Goal: Find contact information

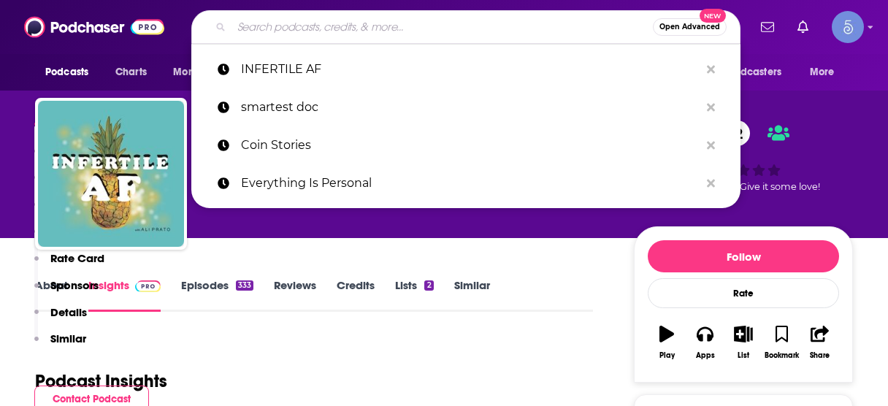
scroll to position [292, 0]
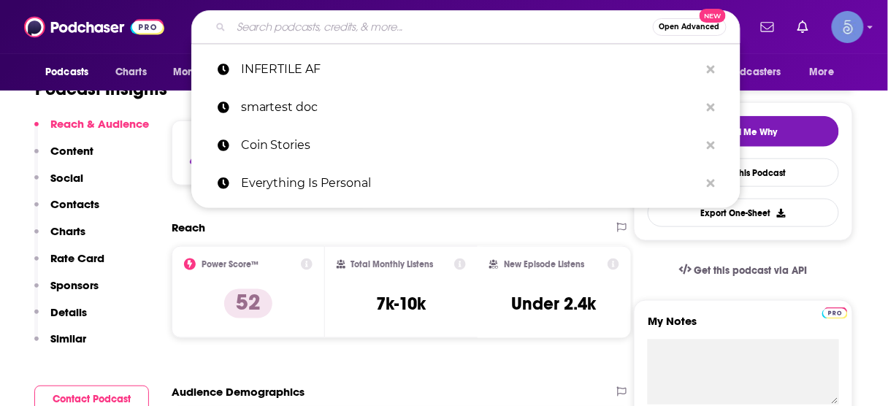
type input "The Fertility Podcast"
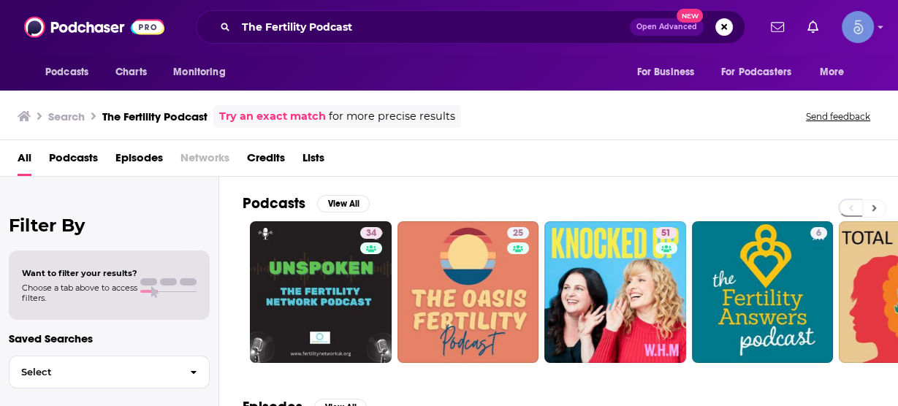
click at [875, 205] on icon at bounding box center [873, 208] width 5 height 10
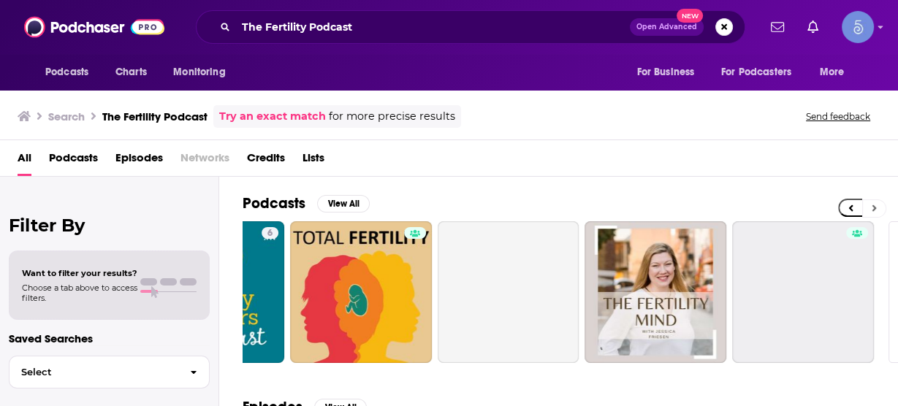
scroll to position [0, 654]
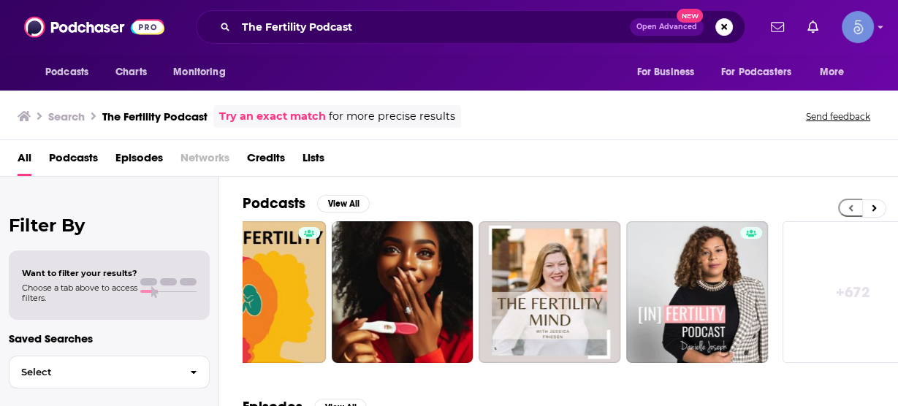
click at [849, 205] on icon at bounding box center [850, 208] width 5 height 10
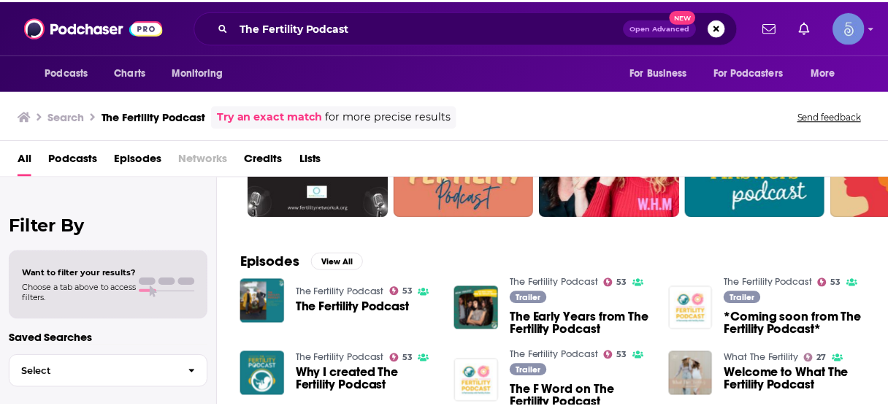
scroll to position [234, 0]
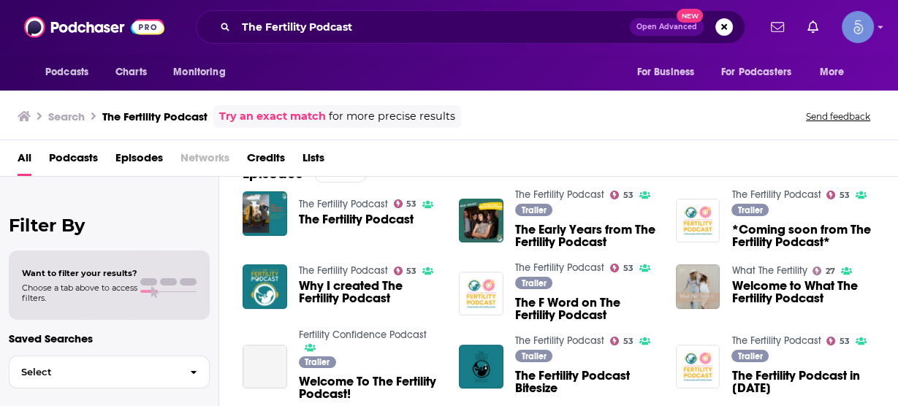
click at [381, 217] on span "The Fertility Podcast" at bounding box center [356, 219] width 115 height 12
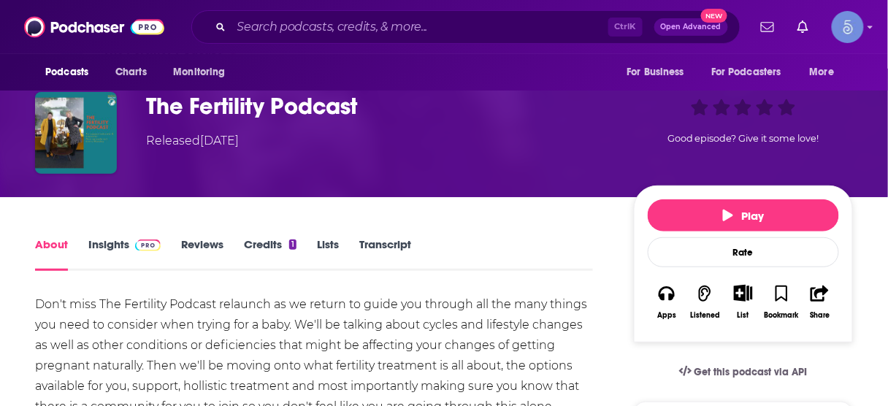
scroll to position [58, 0]
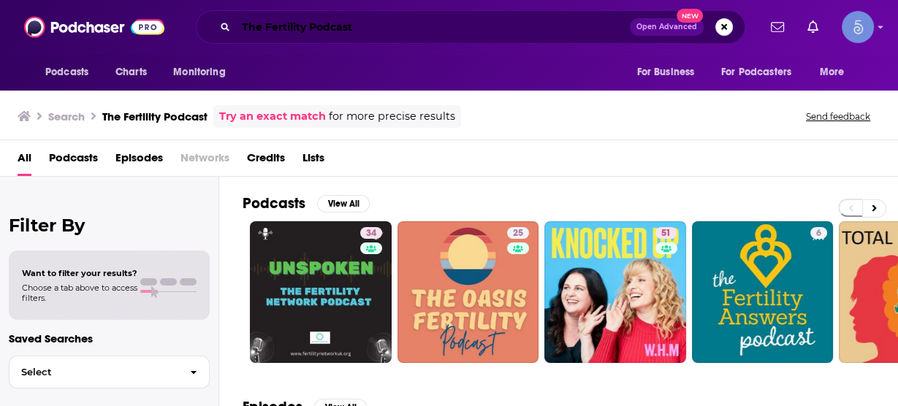
drag, startPoint x: 196, startPoint y: 28, endPoint x: 20, endPoint y: 7, distance: 178.0
click at [20, 7] on div "Podcasts Charts Monitoring The Fertility Podcast Open Advanced New For Business…" at bounding box center [449, 27] width 898 height 54
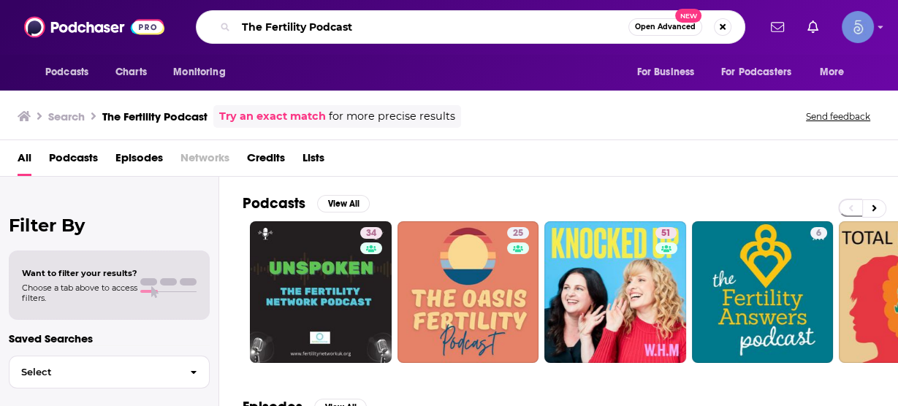
paste input "is Is [MEDICAL_DATA]"
type input "This Is [MEDICAL_DATA]"
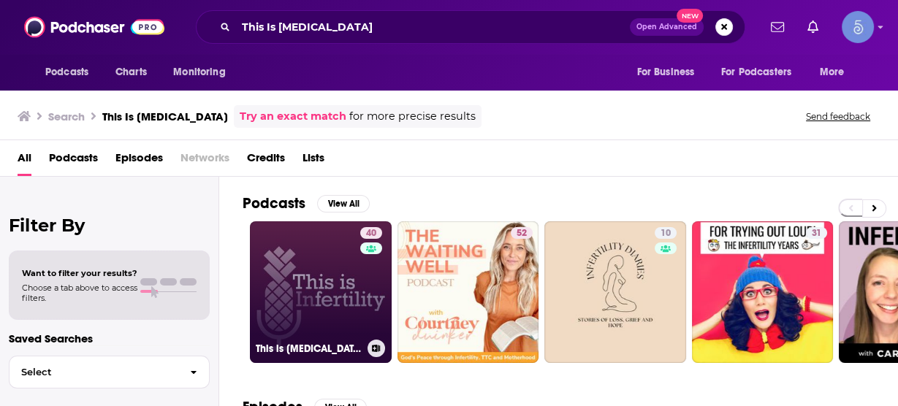
click at [319, 302] on link "40 This is [MEDICAL_DATA]" at bounding box center [321, 292] width 142 height 142
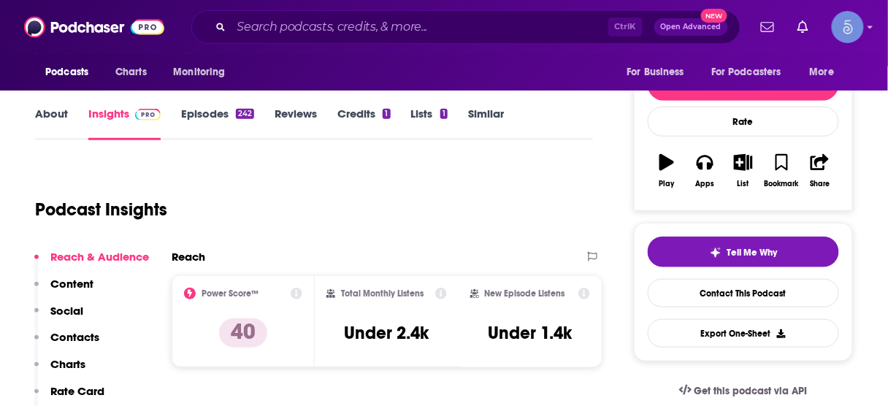
scroll to position [175, 0]
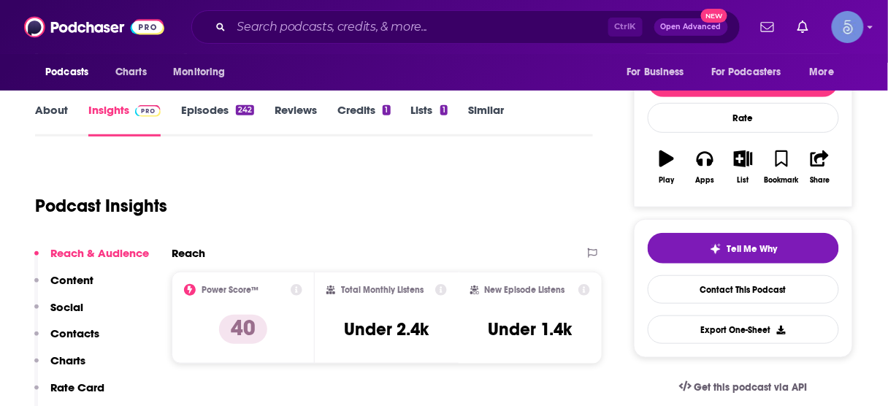
click at [69, 335] on p "Contacts" at bounding box center [74, 333] width 49 height 14
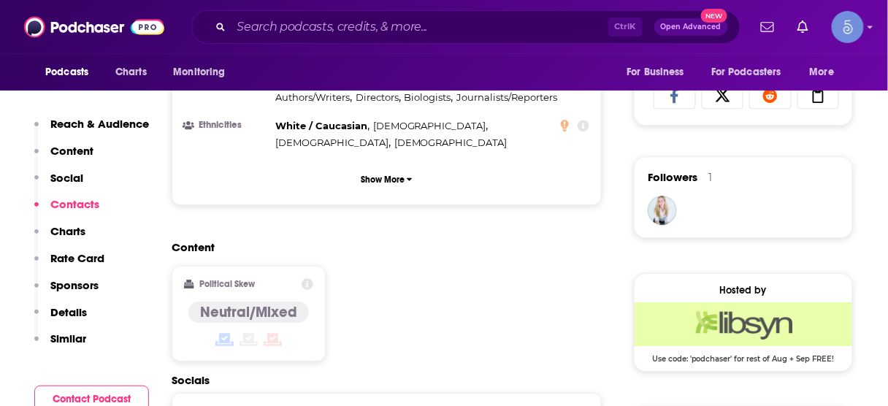
scroll to position [1164, 0]
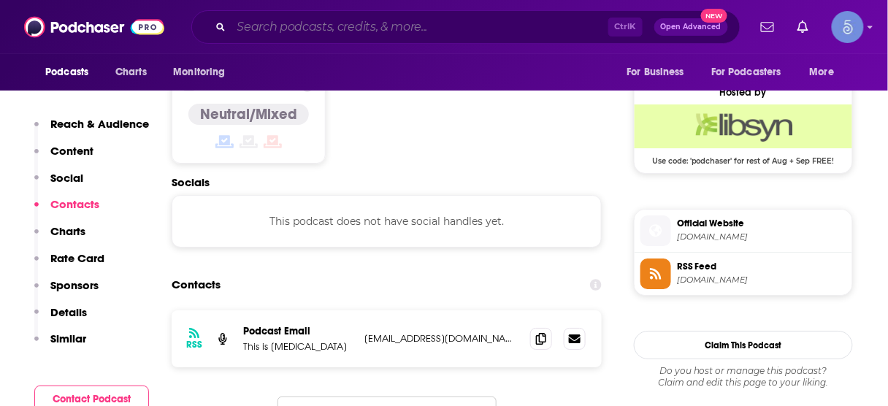
click at [519, 22] on input "Search podcasts, credits, & more..." at bounding box center [420, 26] width 377 height 23
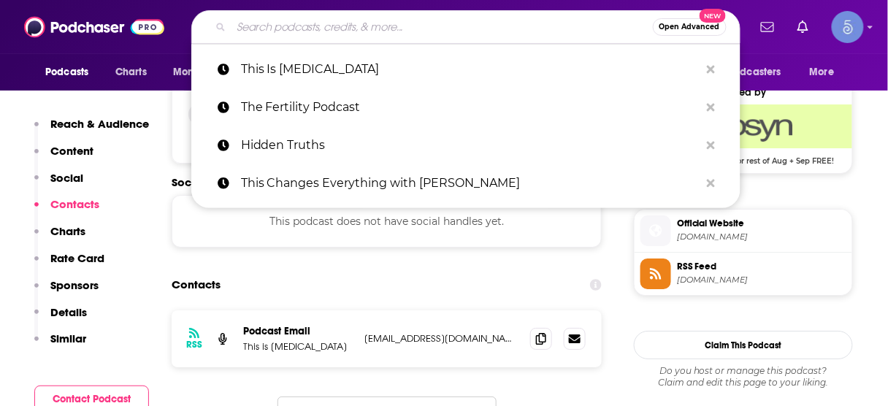
paste input "Sensual Self with [PERSON_NAME]"
type input "Sensual Self with [PERSON_NAME]"
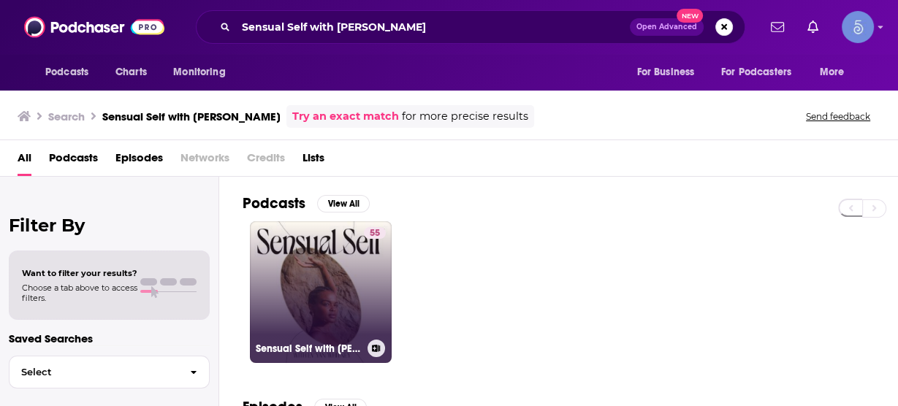
click at [343, 280] on link "55 Sensual Self with [PERSON_NAME]" at bounding box center [321, 292] width 142 height 142
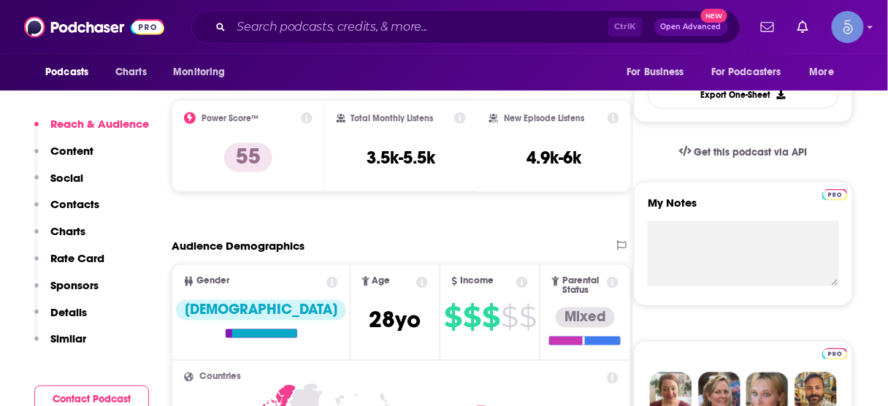
scroll to position [467, 0]
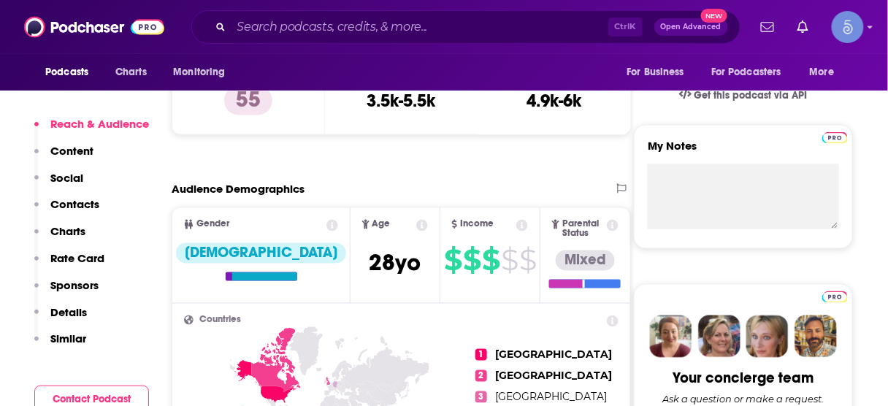
click at [76, 206] on p "Contacts" at bounding box center [74, 204] width 49 height 14
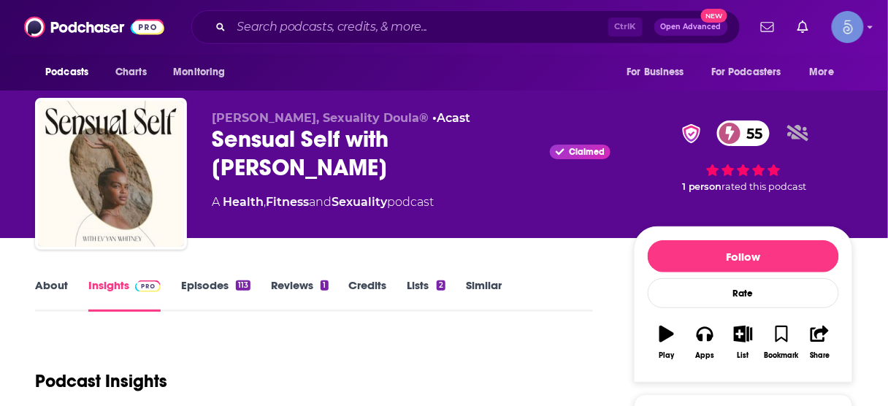
scroll to position [0, 0]
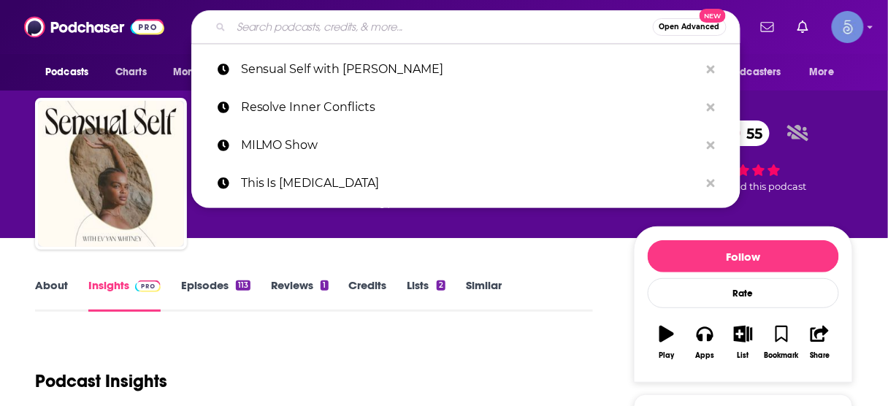
click at [545, 23] on input "Search podcasts, credits, & more..." at bounding box center [442, 26] width 421 height 23
paste input "Inside Reproductive Health Podcast"
type input "Inside Reproductive Health Podcast"
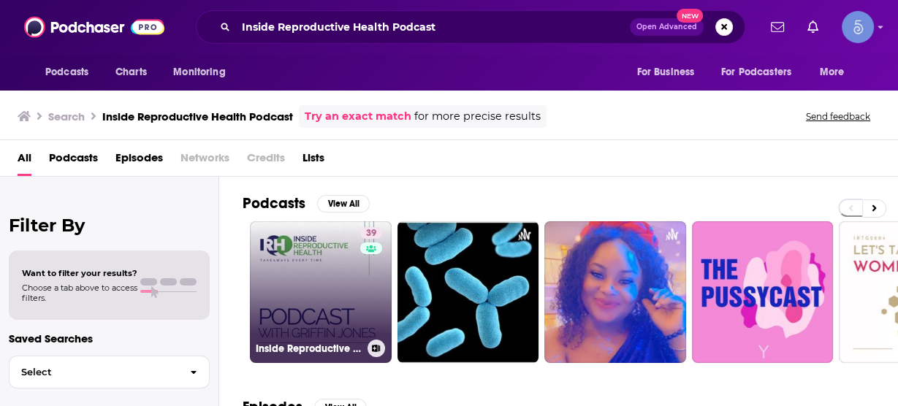
click at [328, 288] on link "39 Inside Reproductive Health Podcast" at bounding box center [321, 292] width 142 height 142
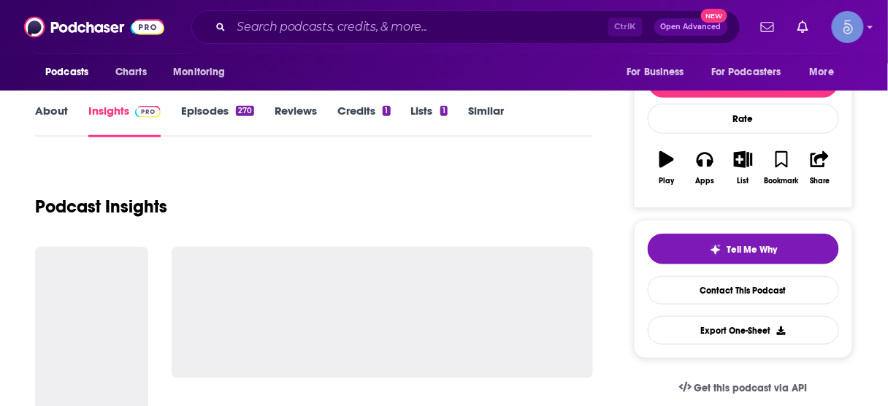
scroll to position [175, 0]
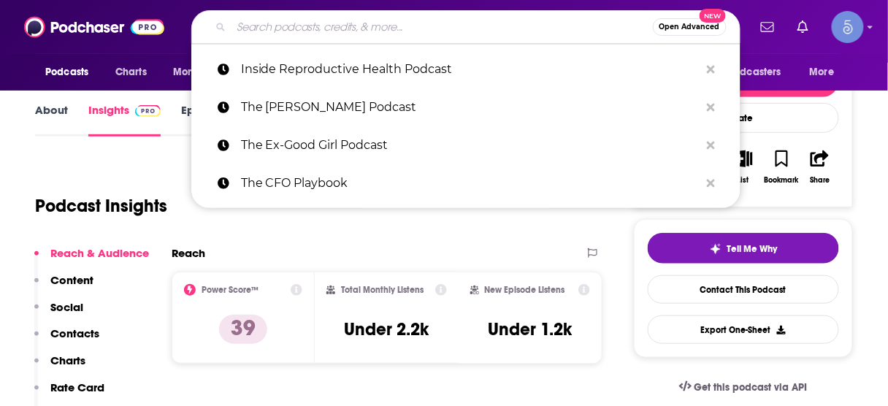
click at [446, 28] on input "Search podcasts, credits, & more..." at bounding box center [442, 26] width 421 height 23
paste input "Sexual and Reproductive Health Matters Podcast"
type input "Sexual and Reproductive Health Matters Podcast"
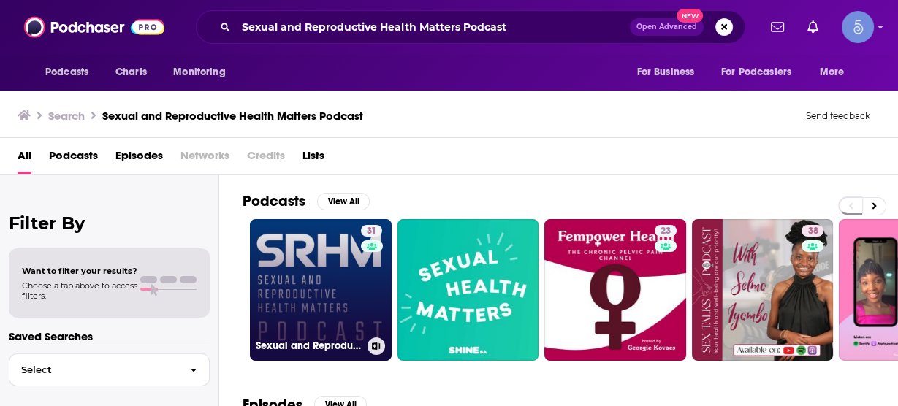
click at [341, 278] on link "31 Sexual and Reproductive Health Matters Podcast" at bounding box center [321, 290] width 142 height 142
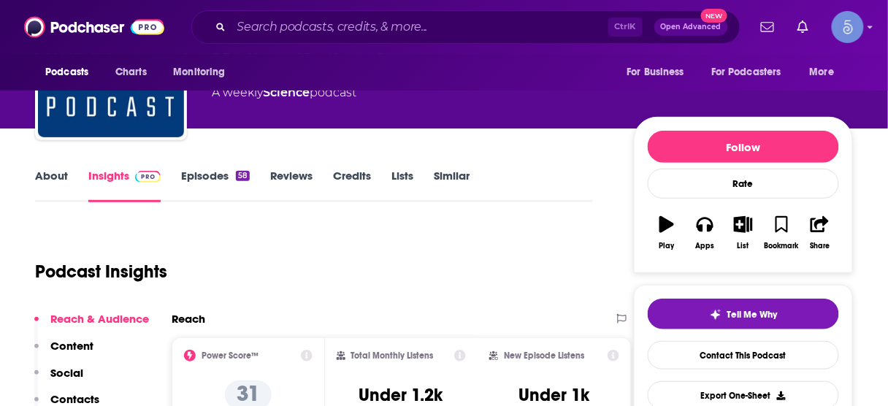
scroll to position [117, 0]
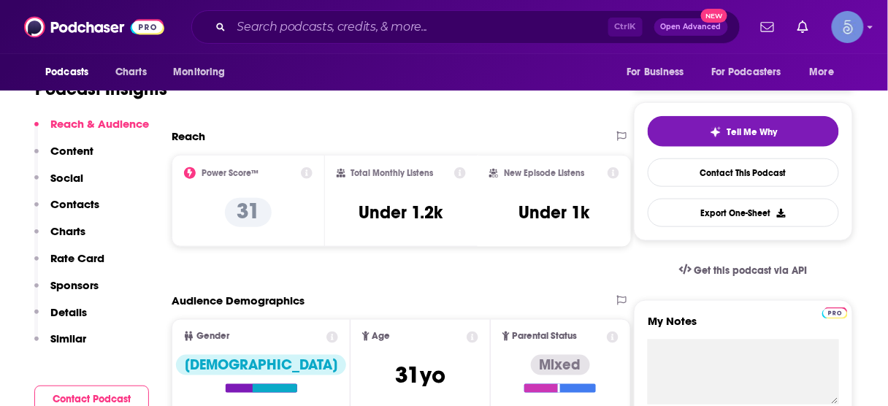
click at [83, 210] on p "Contacts" at bounding box center [74, 204] width 49 height 14
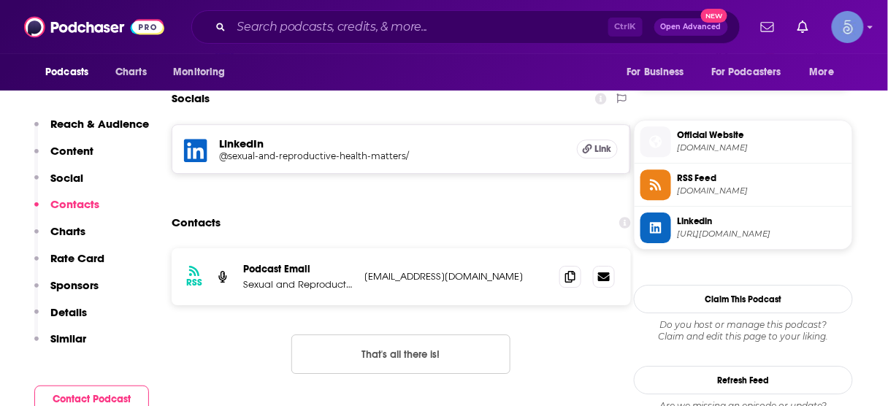
scroll to position [1007, 0]
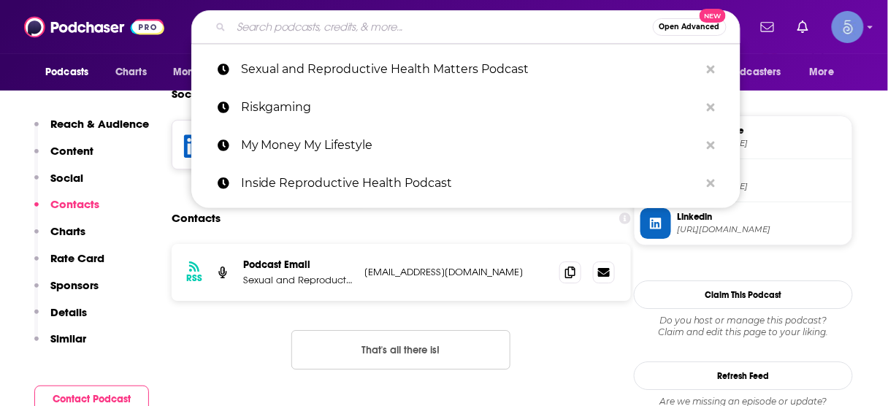
click at [481, 28] on input "Search podcasts, credits, & more..." at bounding box center [442, 26] width 421 height 23
paste input "[EMAIL_ADDRESS][DOMAIN_NAME]"
type input "[EMAIL_ADDRESS][DOMAIN_NAME]"
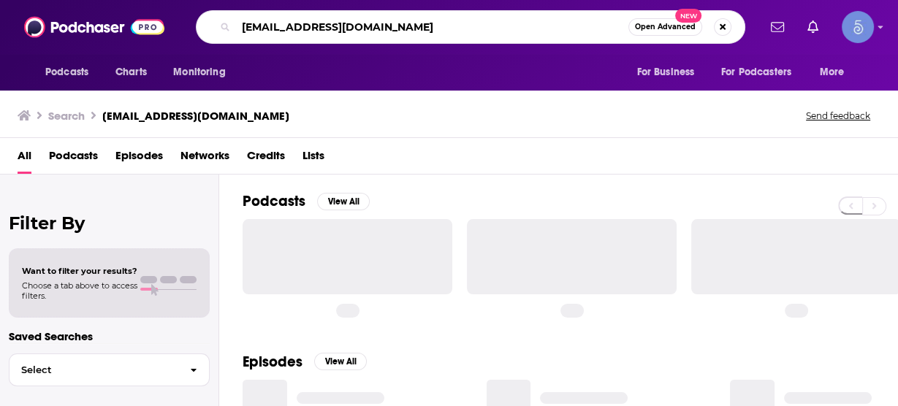
drag, startPoint x: 329, startPoint y: 23, endPoint x: 129, endPoint y: 20, distance: 200.1
click at [129, 20] on div "Podcasts Charts Monitoring [EMAIL_ADDRESS][DOMAIN_NAME] Open Advanced New For B…" at bounding box center [449, 27] width 898 height 54
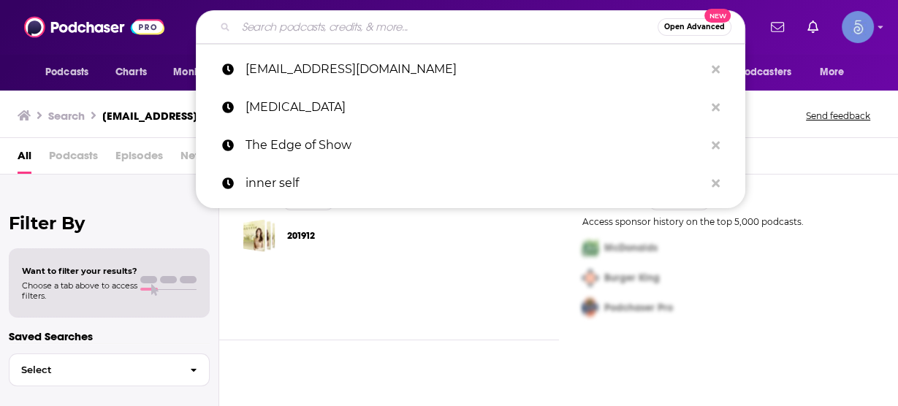
paste input "Healthful Woman Podcast"
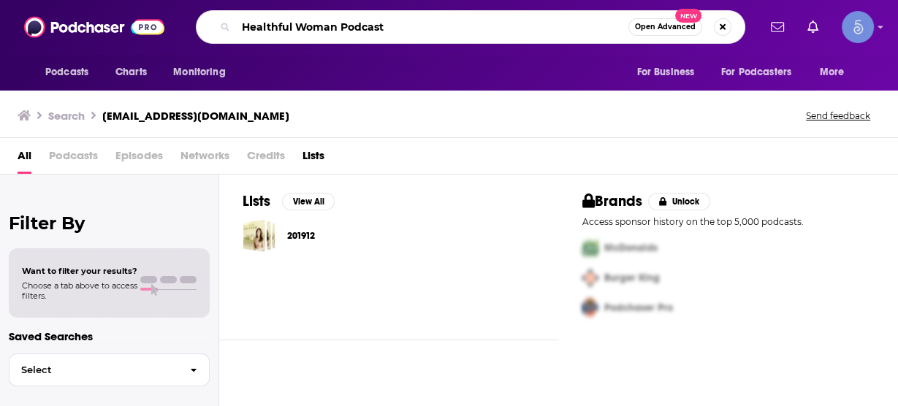
type input "Healthful Woman Podcast"
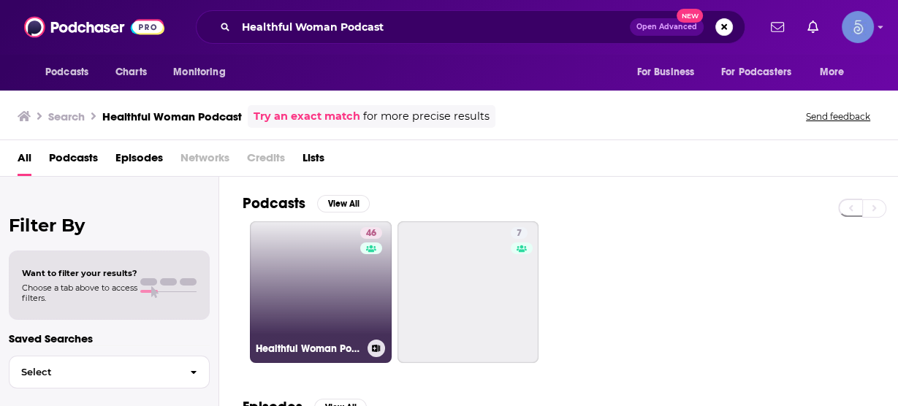
click at [348, 266] on link "46 Healthful Woman Podcast" at bounding box center [321, 292] width 142 height 142
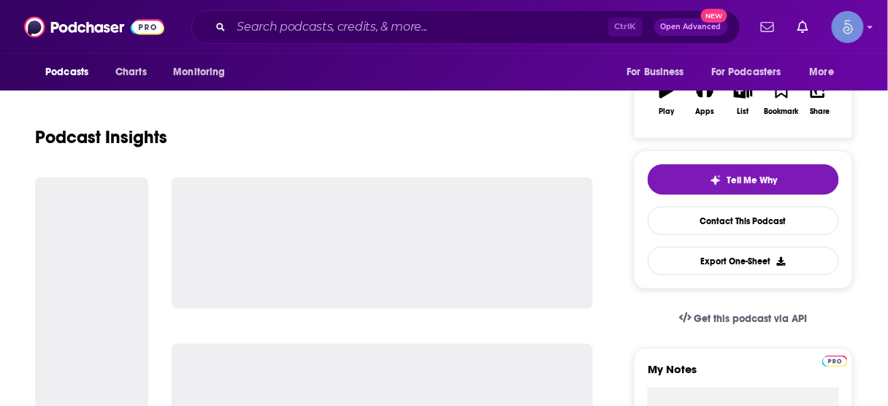
scroll to position [351, 0]
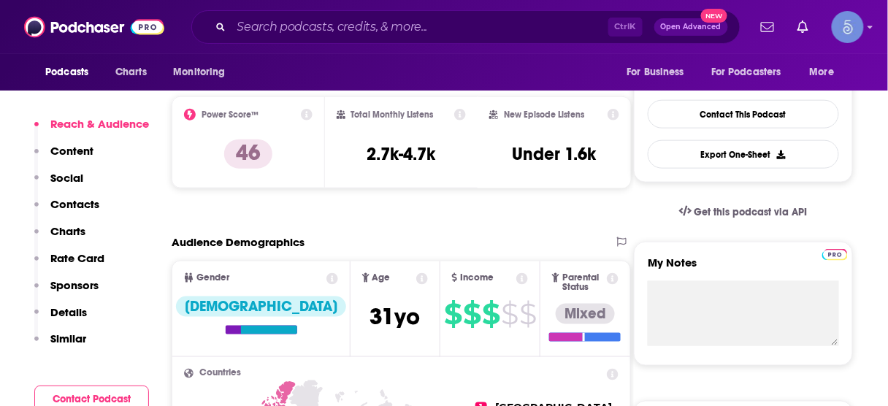
click at [78, 205] on p "Contacts" at bounding box center [74, 204] width 49 height 14
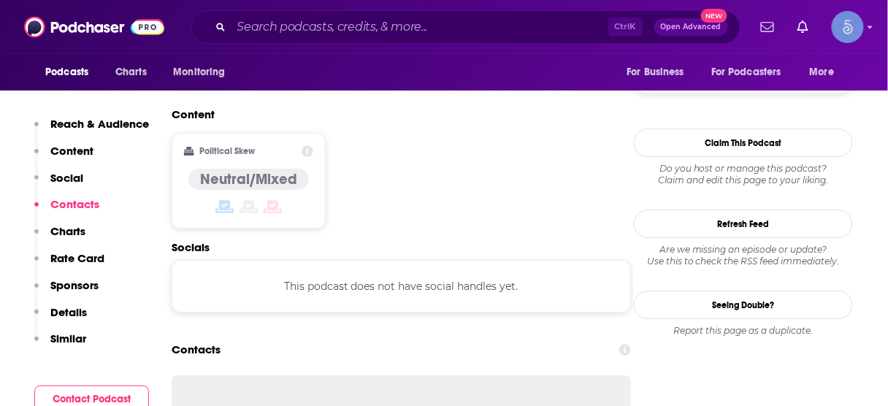
scroll to position [1157, 0]
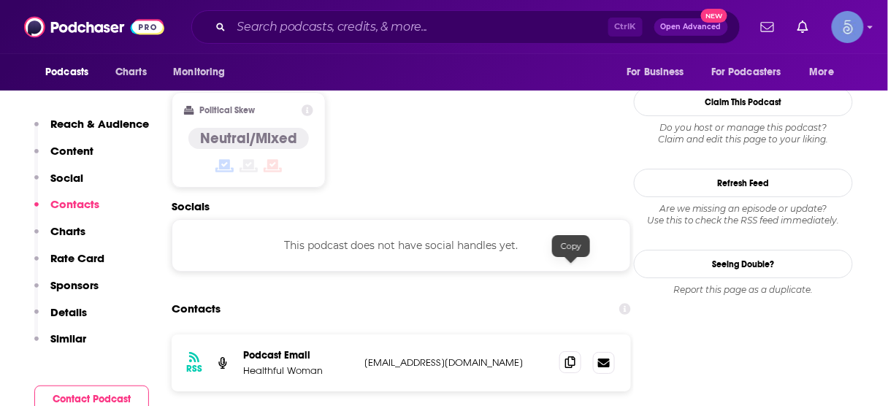
click at [570, 356] on icon at bounding box center [570, 362] width 10 height 12
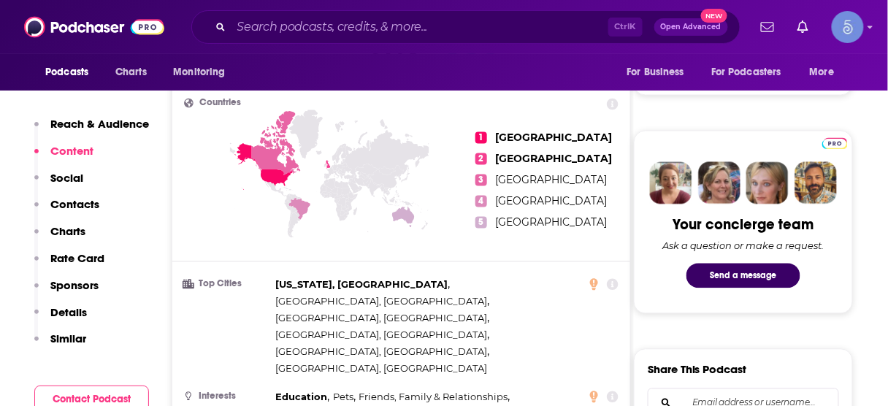
scroll to position [456, 0]
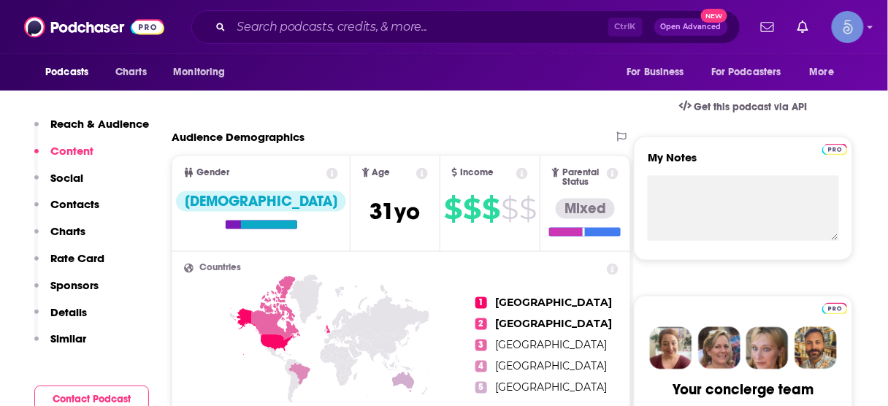
click at [77, 211] on p "Contacts" at bounding box center [74, 204] width 49 height 14
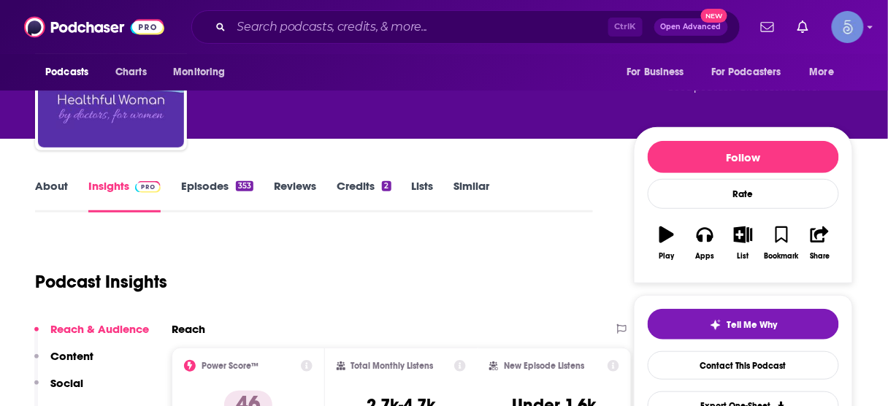
scroll to position [0, 0]
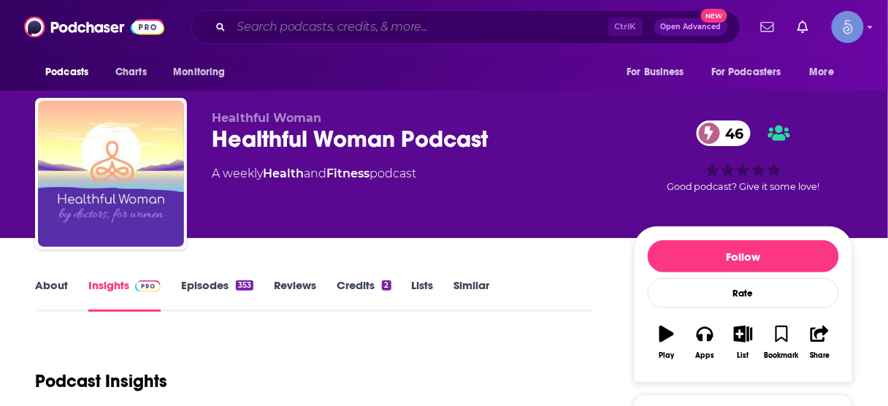
click at [394, 28] on input "Search podcasts, credits, & more..." at bounding box center [420, 26] width 377 height 23
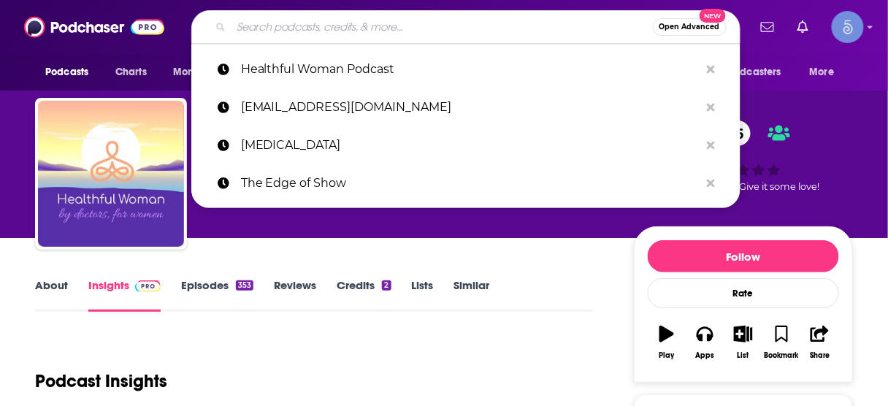
paste input "The [DEMOGRAPHIC_DATA] Health Solution Podcast"
type input "The [DEMOGRAPHIC_DATA] Health Solution Podcast"
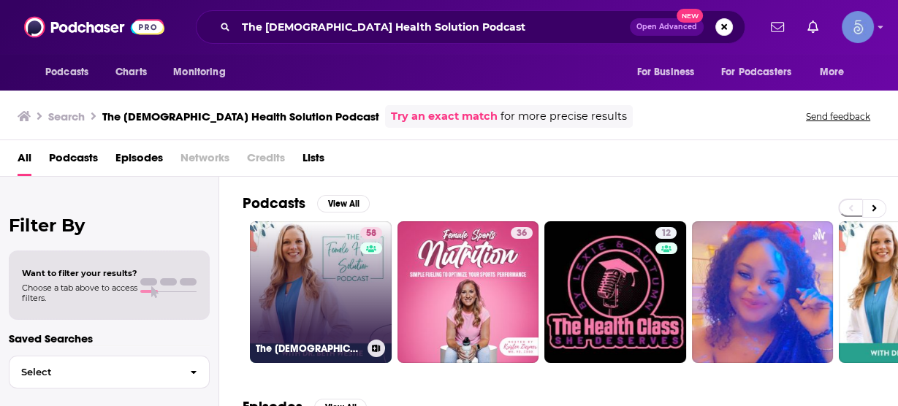
click at [327, 283] on link "58 The [DEMOGRAPHIC_DATA] Health Solution Podcast" at bounding box center [321, 292] width 142 height 142
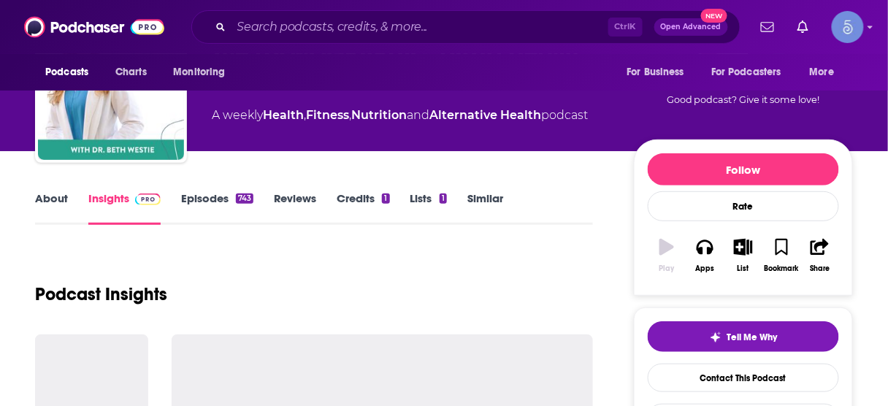
scroll to position [117, 0]
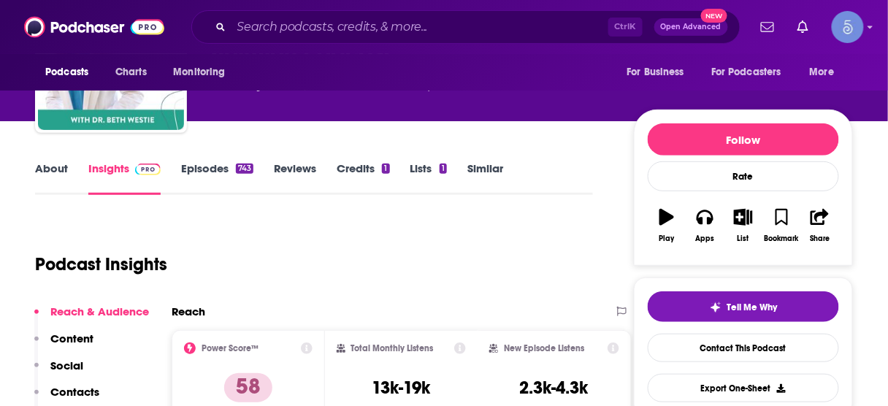
click at [74, 382] on button "Social" at bounding box center [58, 372] width 49 height 27
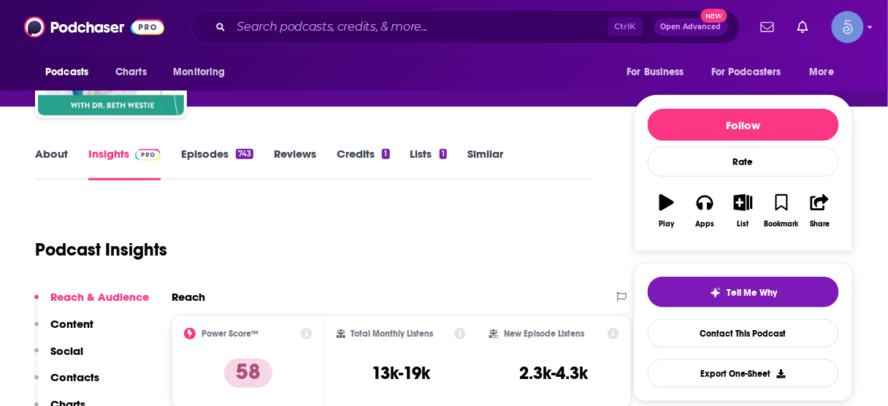
scroll to position [234, 0]
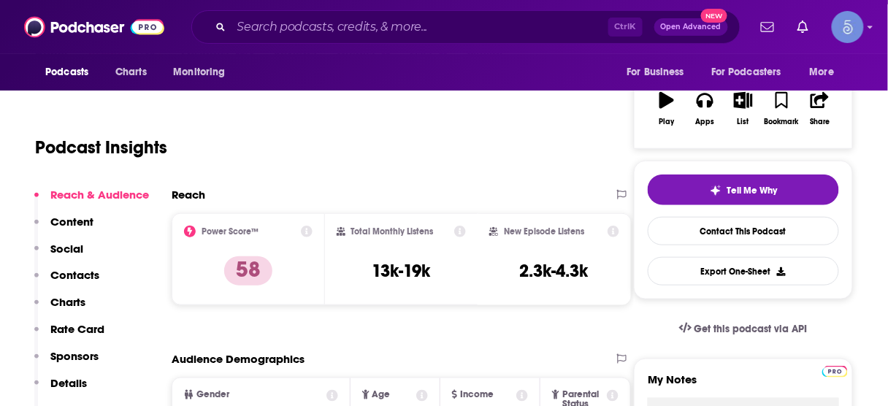
click at [85, 270] on p "Contacts" at bounding box center [74, 275] width 49 height 14
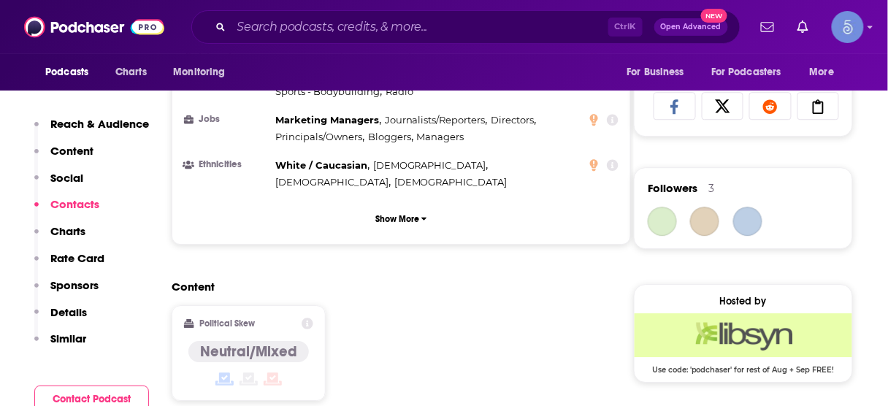
scroll to position [1174, 0]
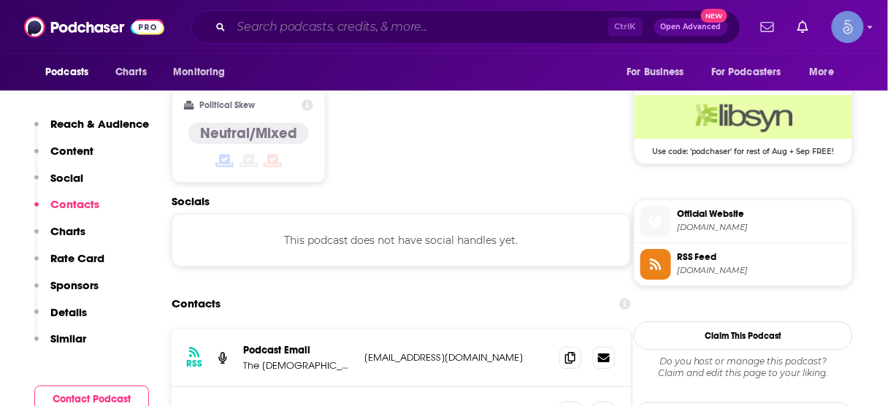
click at [368, 28] on input "Search podcasts, credits, & more..." at bounding box center [420, 26] width 377 height 23
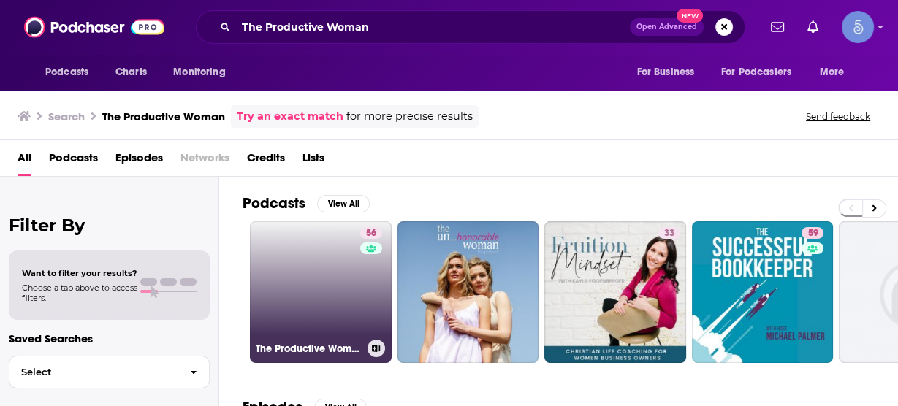
click at [345, 286] on link "56 The Productive Woman" at bounding box center [321, 292] width 142 height 142
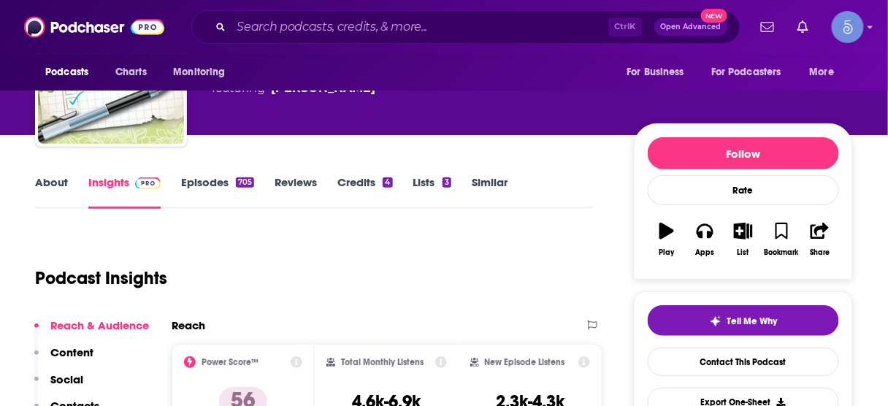
scroll to position [117, 0]
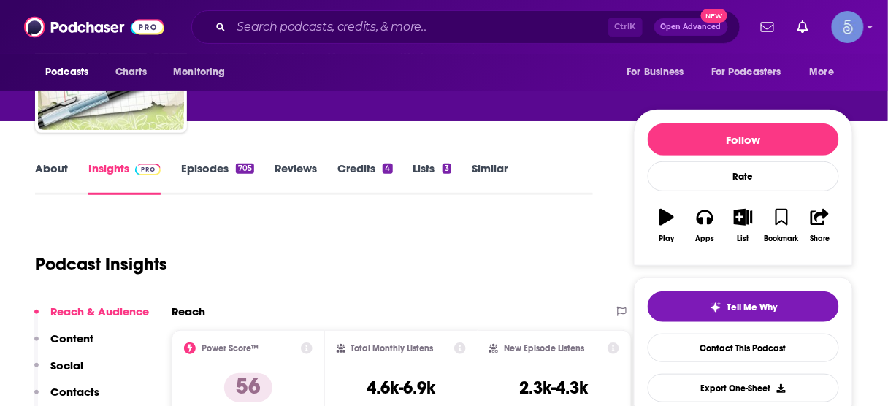
click at [87, 385] on p "Contacts" at bounding box center [74, 392] width 49 height 14
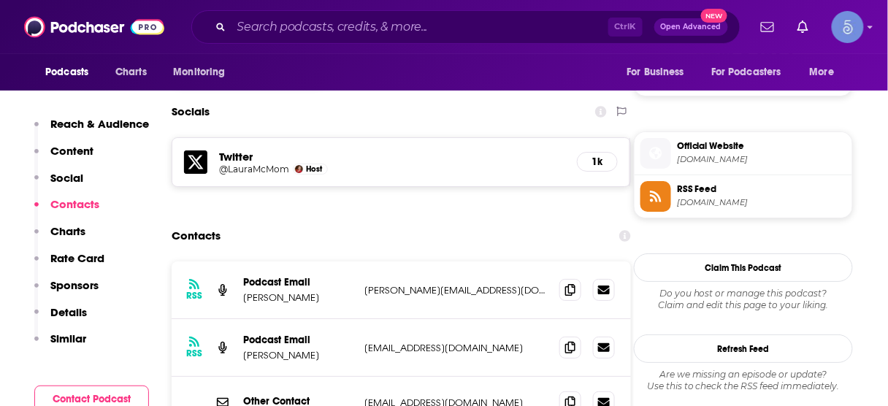
scroll to position [1262, 0]
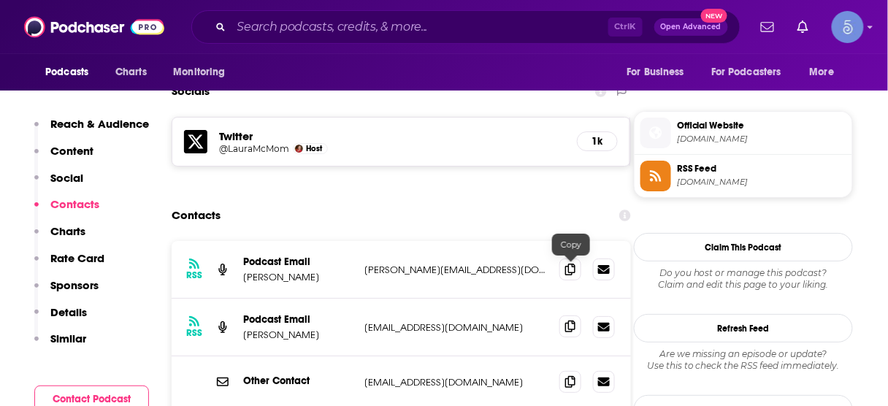
click at [568, 321] on icon at bounding box center [570, 327] width 10 height 12
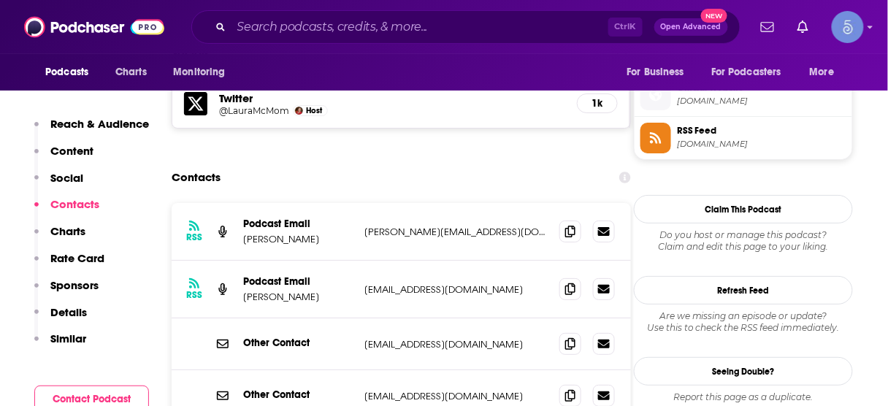
scroll to position [1320, 0]
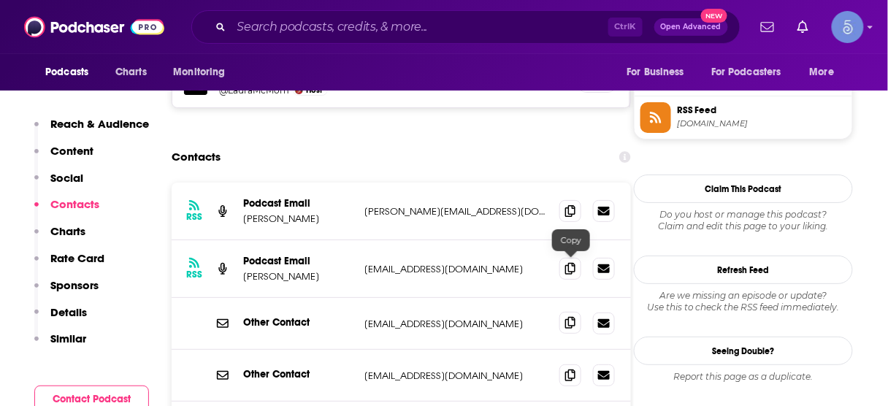
click at [568, 317] on icon at bounding box center [570, 323] width 10 height 12
click at [418, 31] on input "Search podcasts, credits, & more..." at bounding box center [420, 26] width 377 height 23
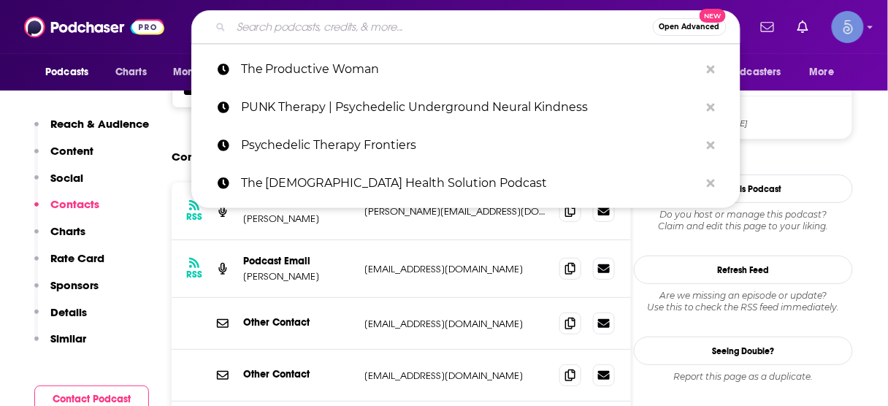
paste input "Everything Is Personal"
type input "Everything Is Personal"
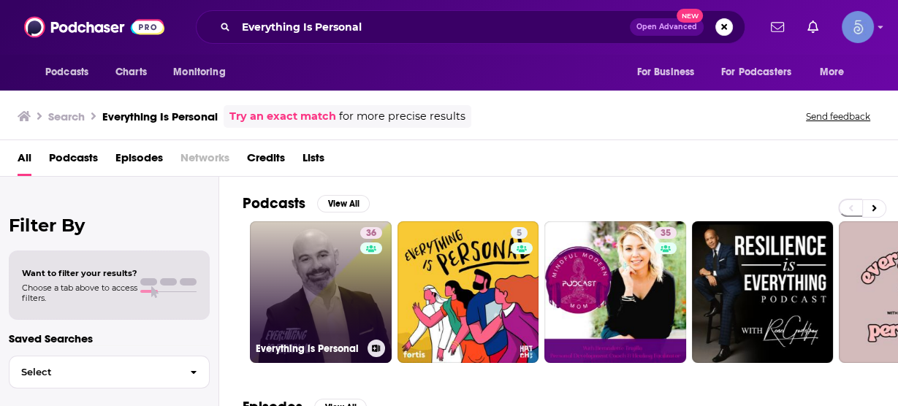
click at [311, 290] on link "36 Everything is Personal" at bounding box center [321, 292] width 142 height 142
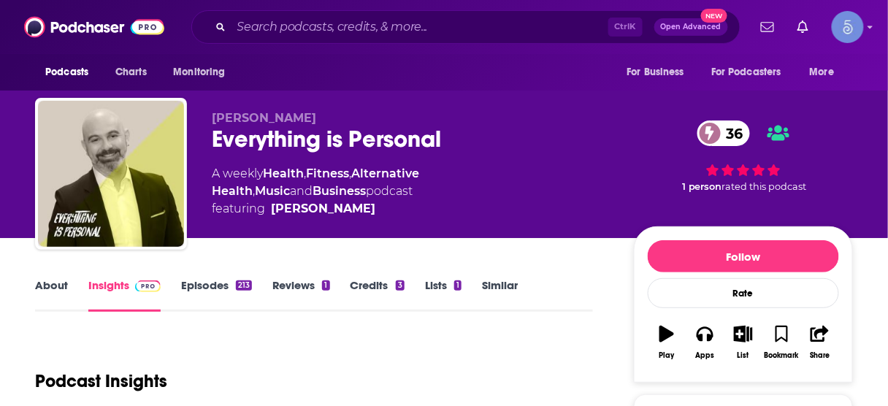
scroll to position [175, 0]
